Goal: Book appointment/travel/reservation

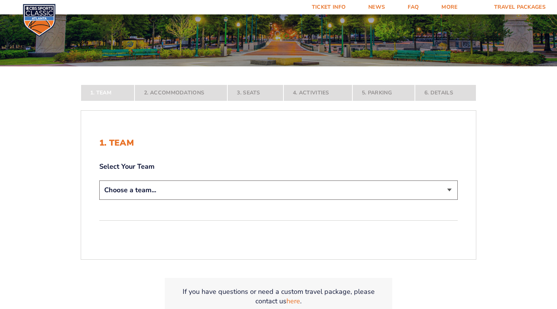
scroll to position [113, 0]
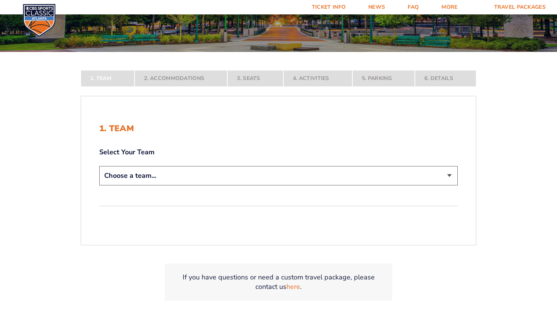
select select "12956"
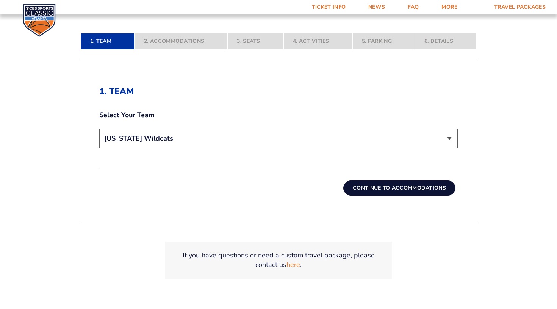
click at [373, 185] on button "Continue To Accommodations" at bounding box center [399, 187] width 112 height 15
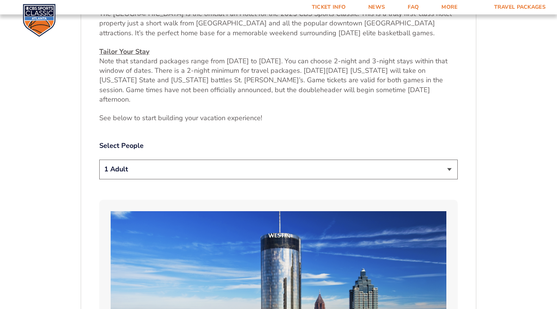
scroll to position [343, 0]
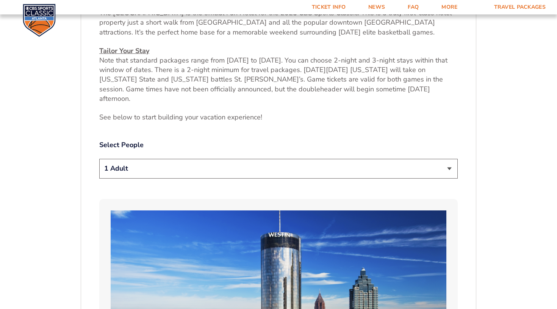
select select "2 Adults"
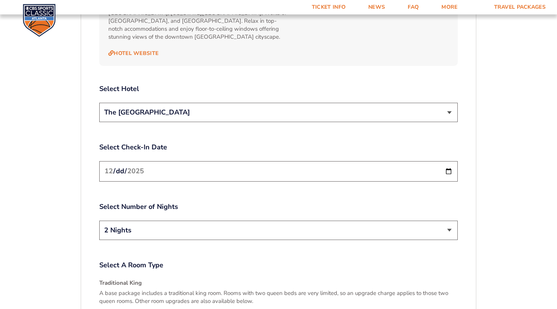
scroll to position [881, 0]
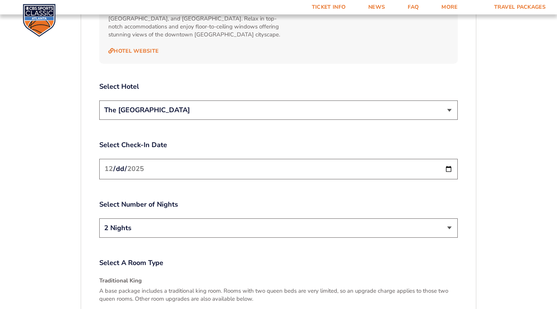
click at [263, 160] on input "[DATE]" at bounding box center [278, 169] width 358 height 20
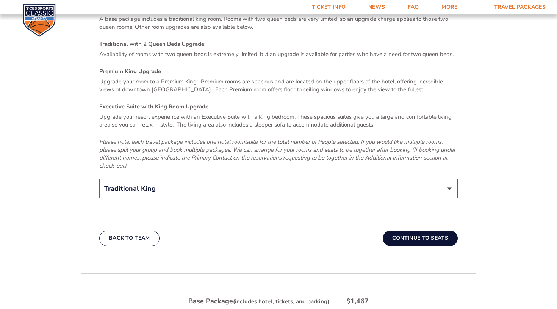
scroll to position [1154, 0]
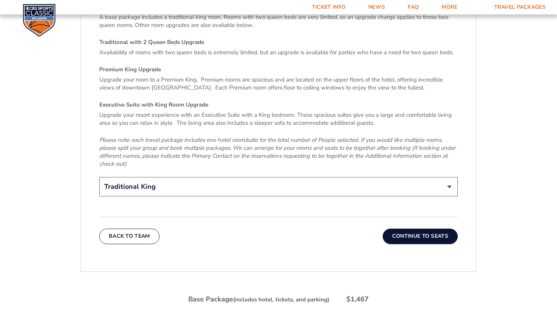
click at [404, 228] on button "Continue To Seats" at bounding box center [420, 235] width 75 height 15
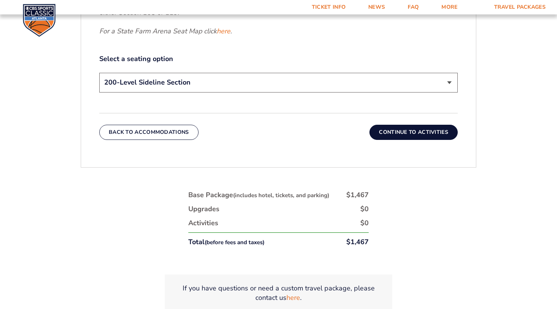
scroll to position [416, 0]
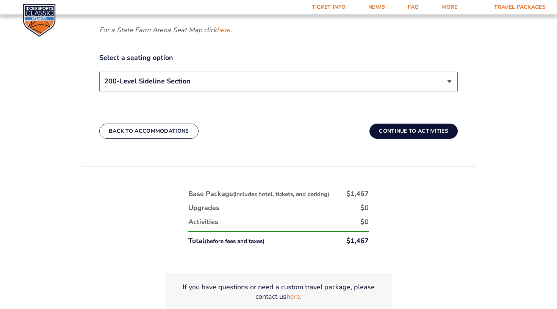
click at [340, 84] on select "200-Level Sideline Section 100-Level Corner Seat Upgrade (+$120 per person) 100…" at bounding box center [278, 81] width 358 height 19
click at [402, 129] on button "Continue To Activities" at bounding box center [413, 131] width 88 height 15
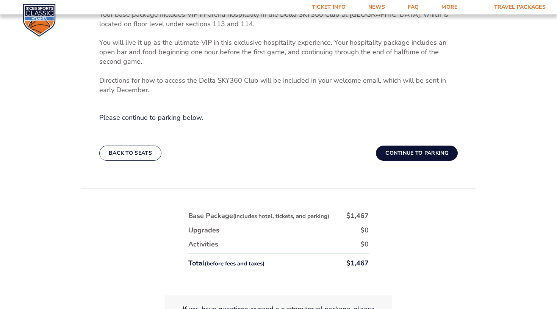
scroll to position [305, 0]
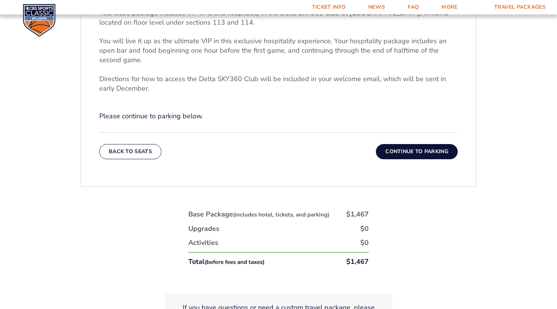
click at [407, 152] on button "Continue To Parking" at bounding box center [417, 151] width 82 height 15
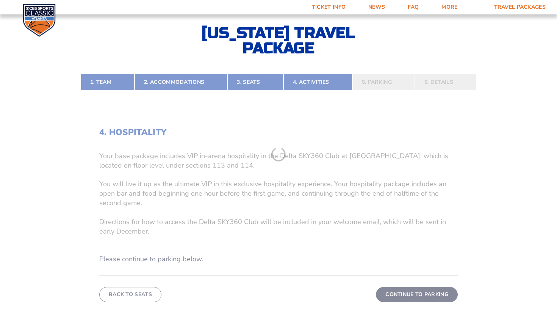
scroll to position [146, 0]
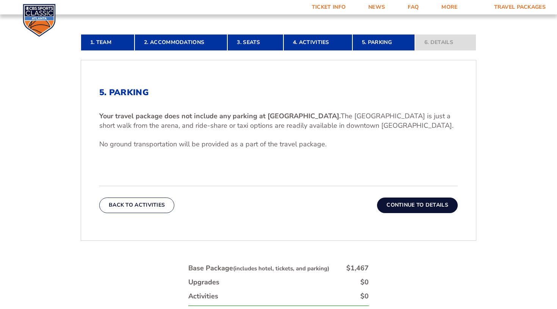
click at [402, 209] on button "Continue To Details" at bounding box center [417, 204] width 81 height 15
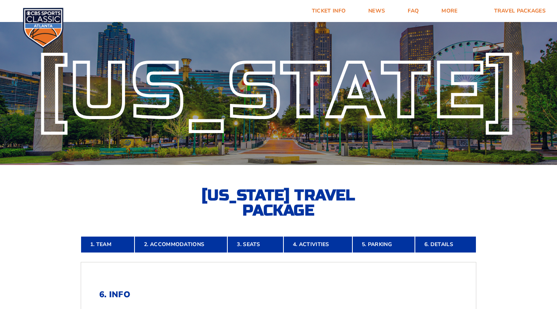
scroll to position [0, 0]
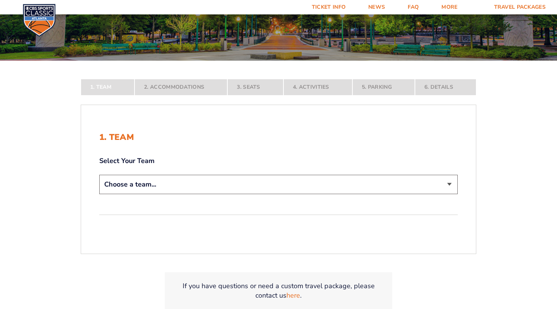
scroll to position [136, 0]
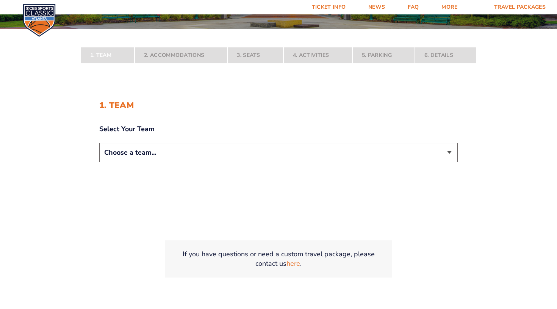
click at [244, 152] on select "Choose a team... [US_STATE] Wildcats [US_STATE] State Buckeyes [US_STATE] Tar H…" at bounding box center [278, 152] width 358 height 19
select select "12956"
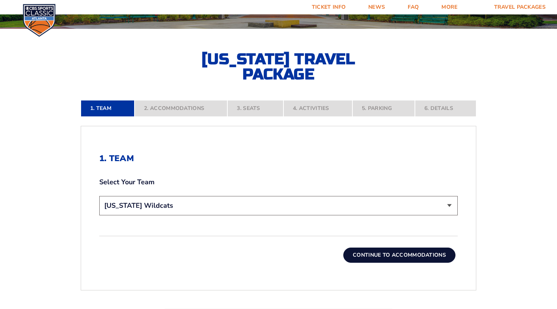
click at [371, 256] on button "Continue To Accommodations" at bounding box center [399, 254] width 112 height 15
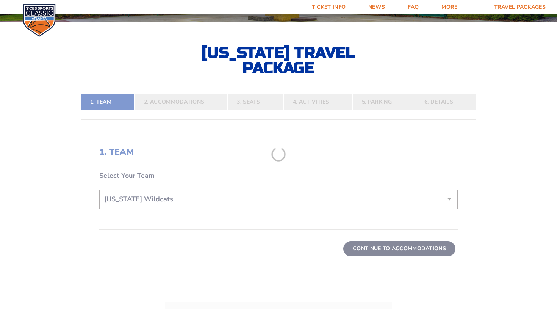
scroll to position [146, 0]
